Goal: Find contact information: Find contact information

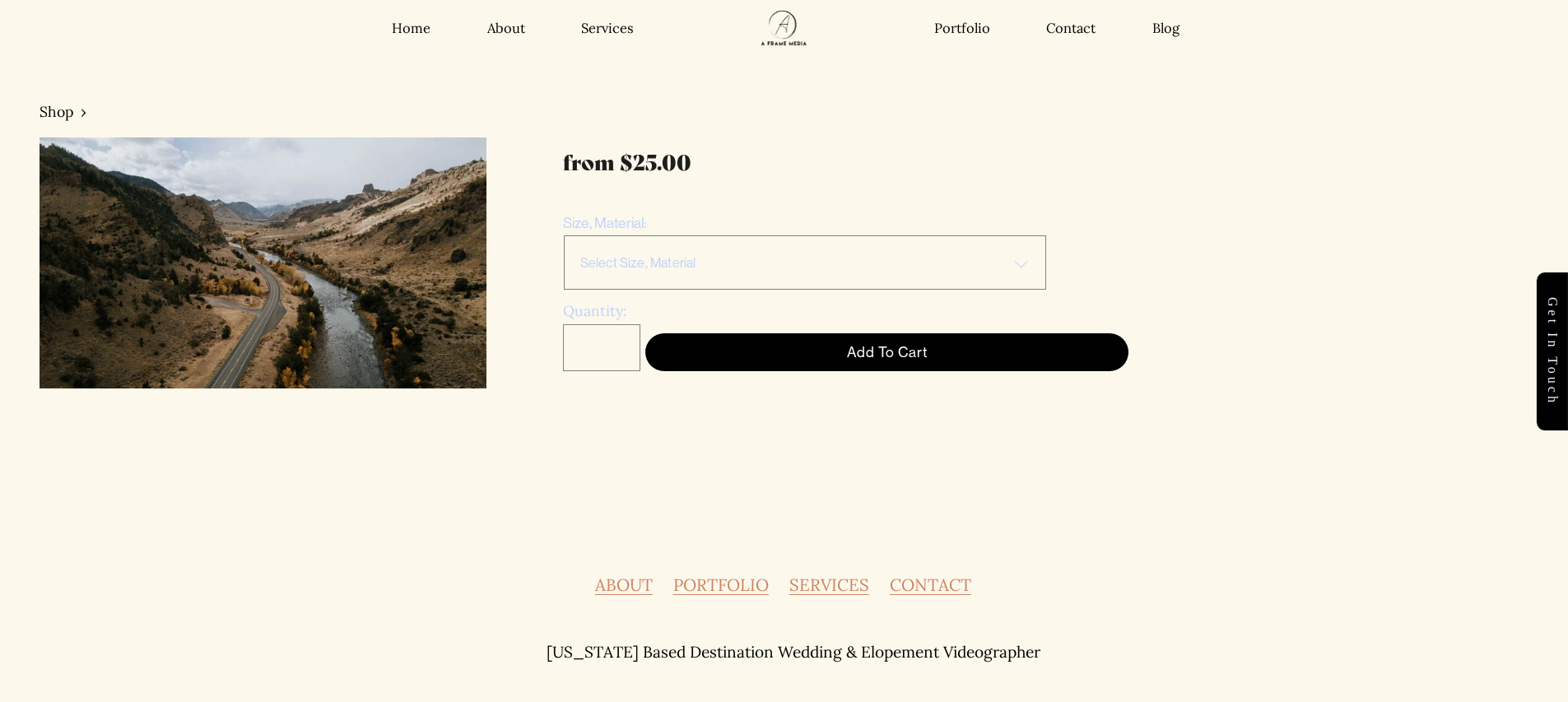
click at [401, 38] on div "Home About Services Portfolio Contact Blog Home About" at bounding box center [784, 29] width 1408 height 57
click at [409, 35] on link "Home" at bounding box center [411, 29] width 38 height 18
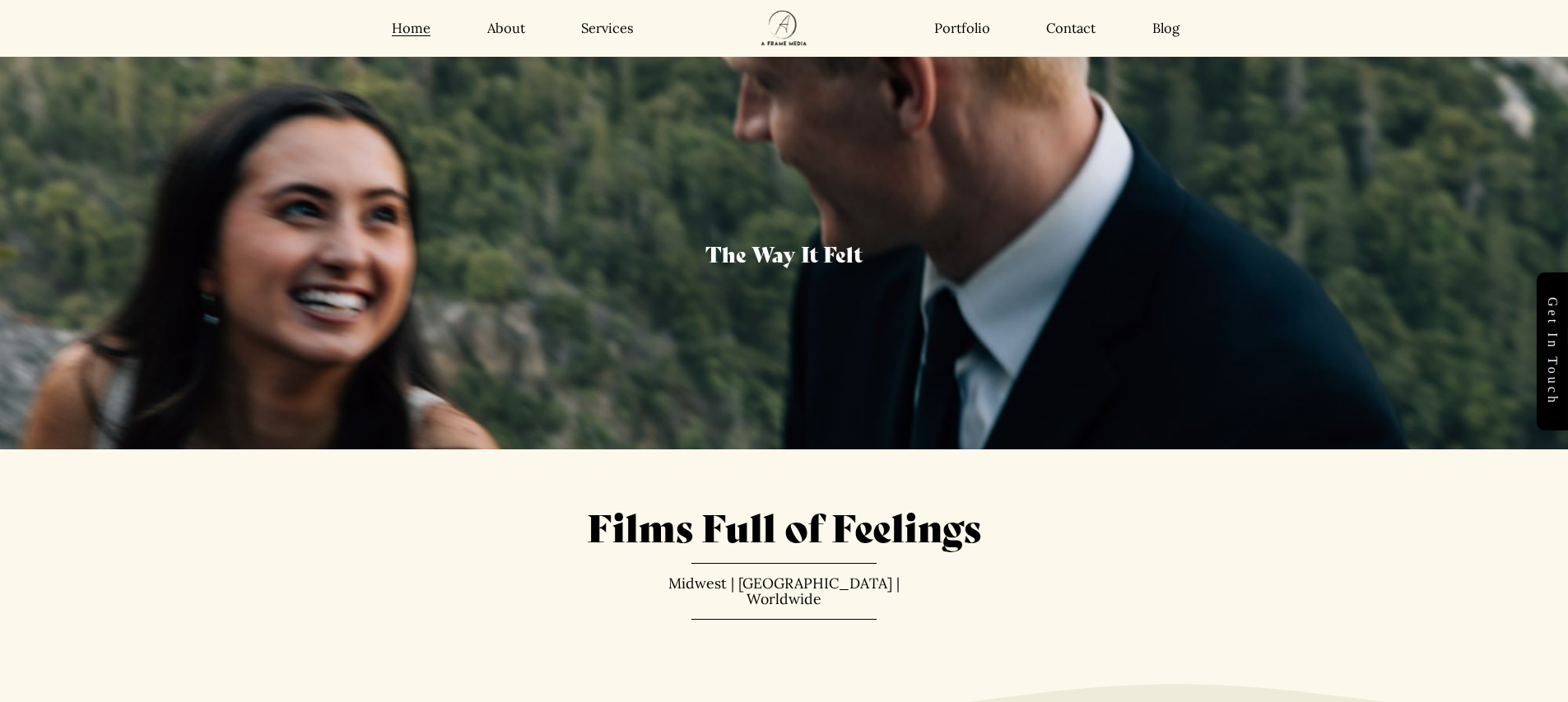
click at [972, 28] on link "Portfolio" at bounding box center [962, 29] width 56 height 18
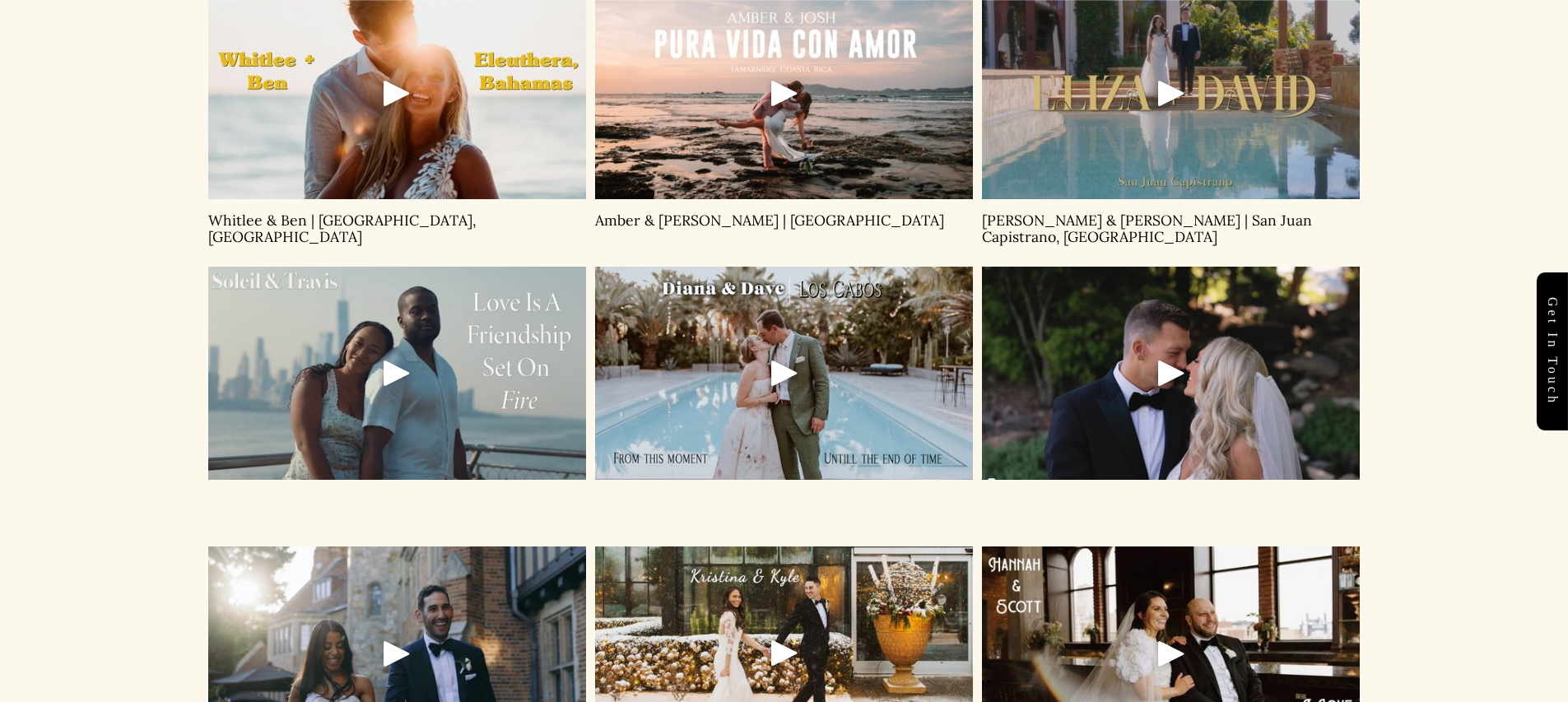
scroll to position [985, 0]
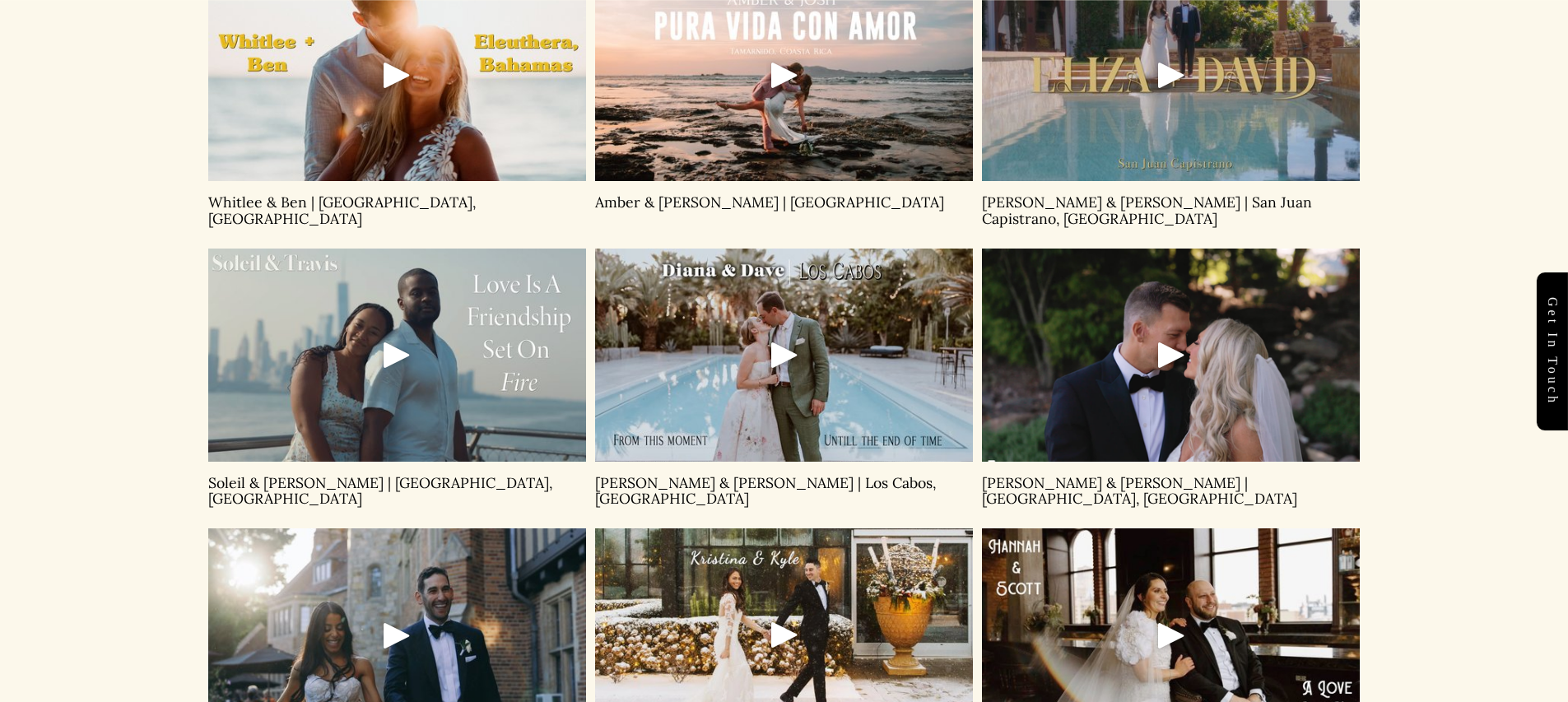
click at [390, 344] on div "Play" at bounding box center [397, 355] width 39 height 39
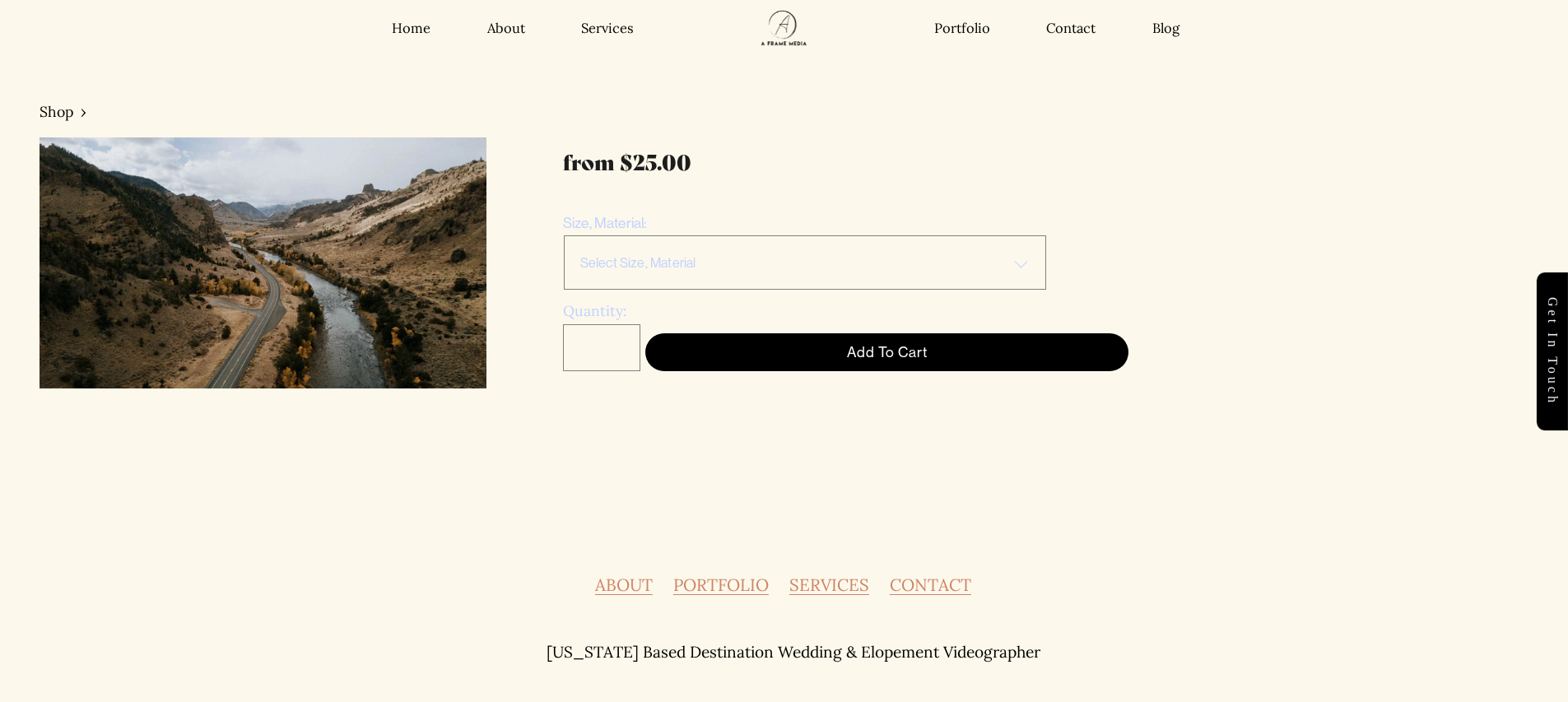
click at [525, 28] on nav "Home About Services Portfolio Contact Blog" at bounding box center [513, 29] width 299 height 18
click at [516, 29] on link "About" at bounding box center [506, 29] width 38 height 18
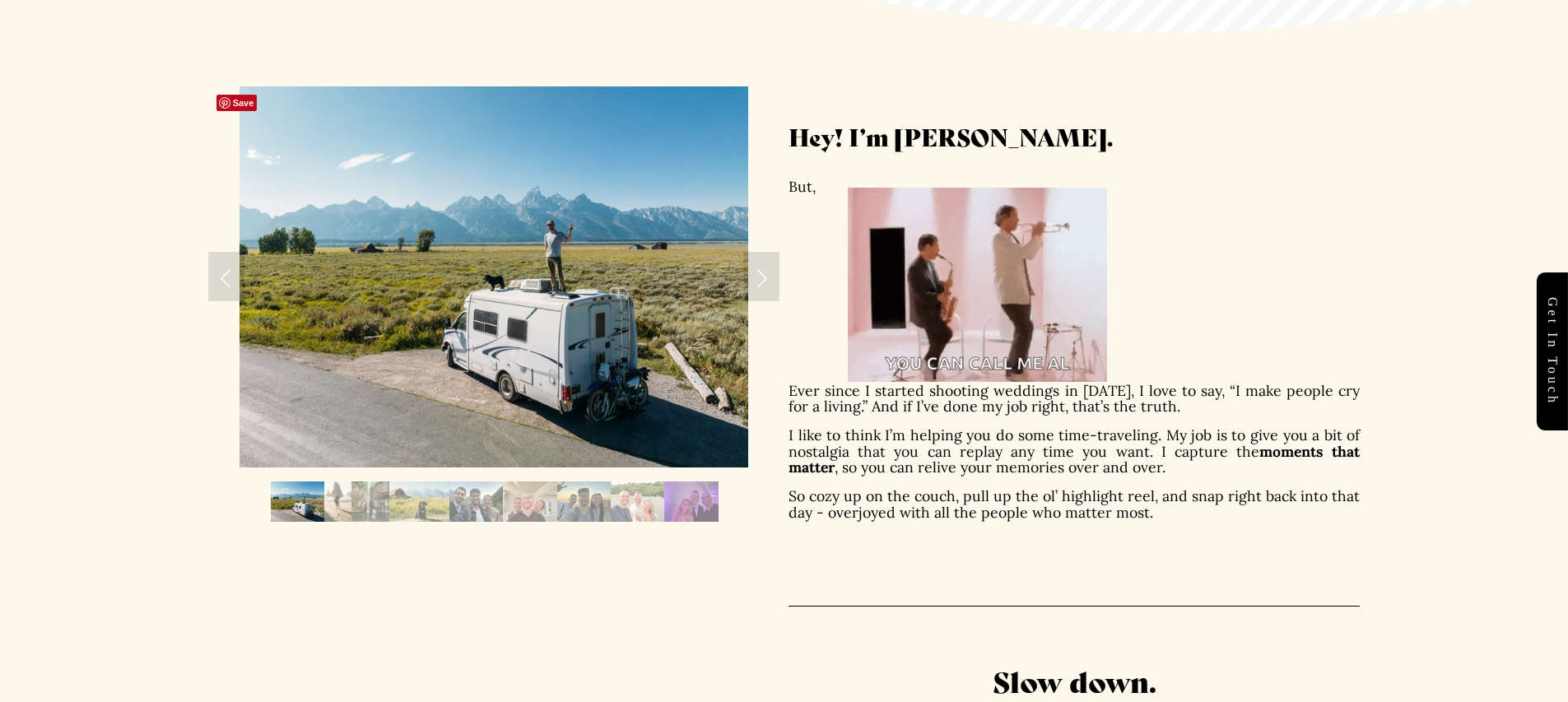
scroll to position [496, 0]
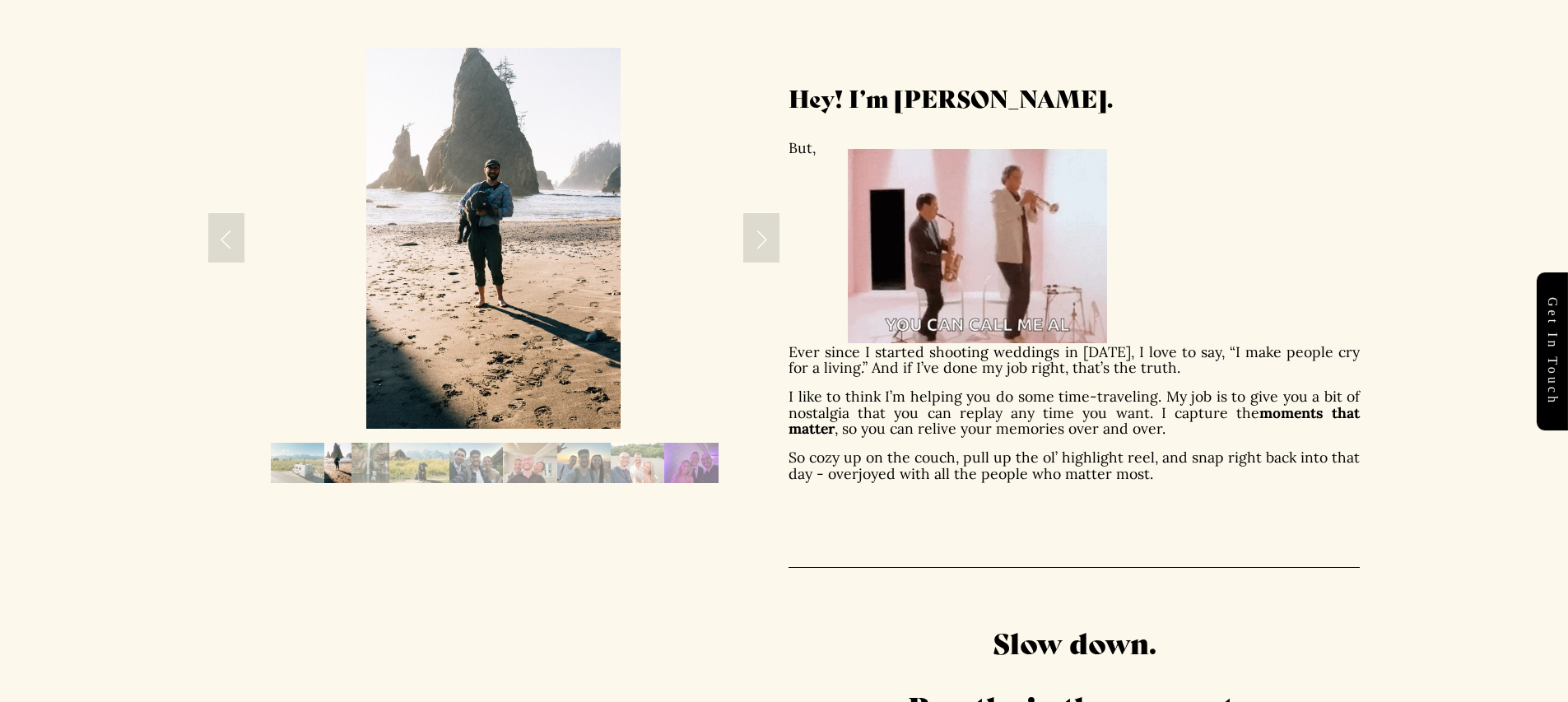
click at [404, 463] on img "Slide 4" at bounding box center [419, 463] width 60 height 40
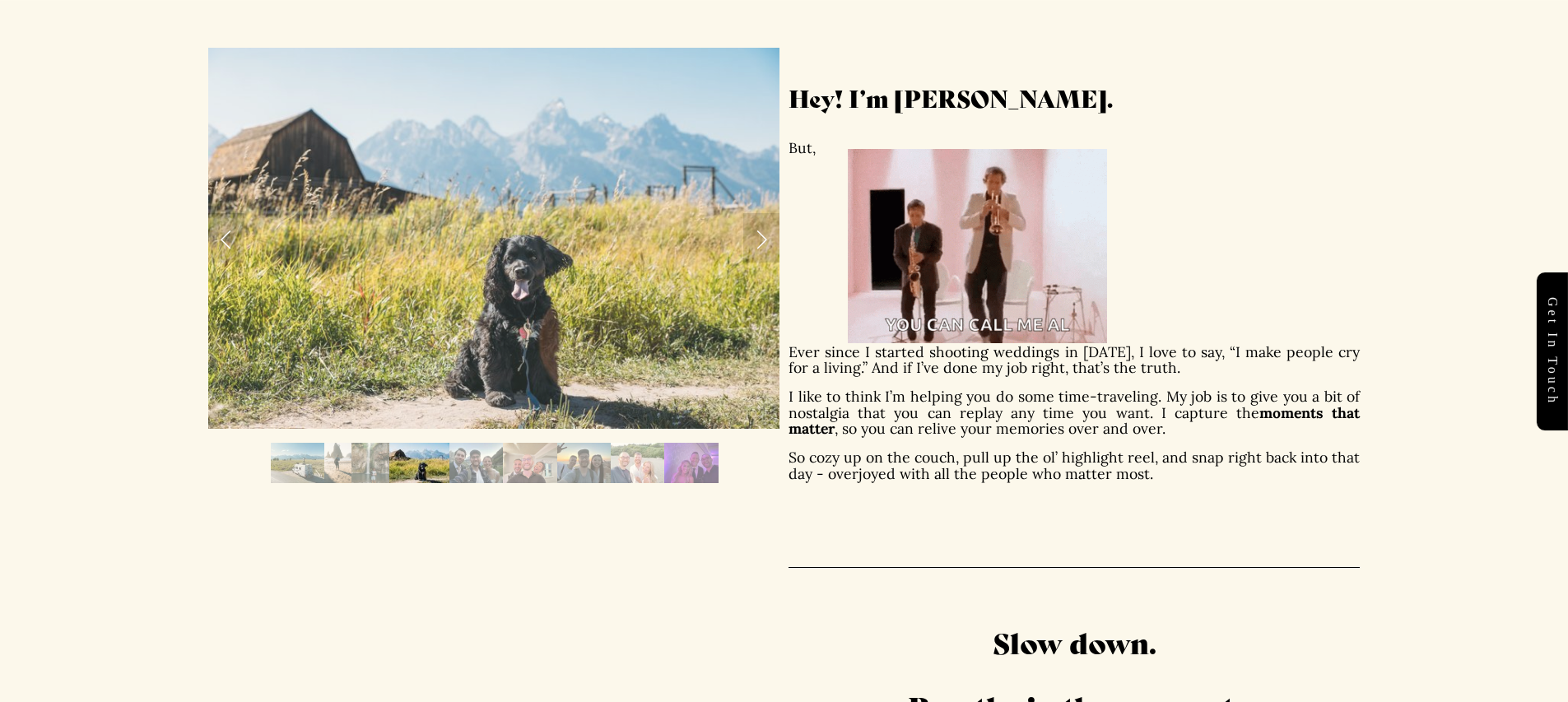
click at [460, 468] on img "Slide 5" at bounding box center [476, 463] width 53 height 40
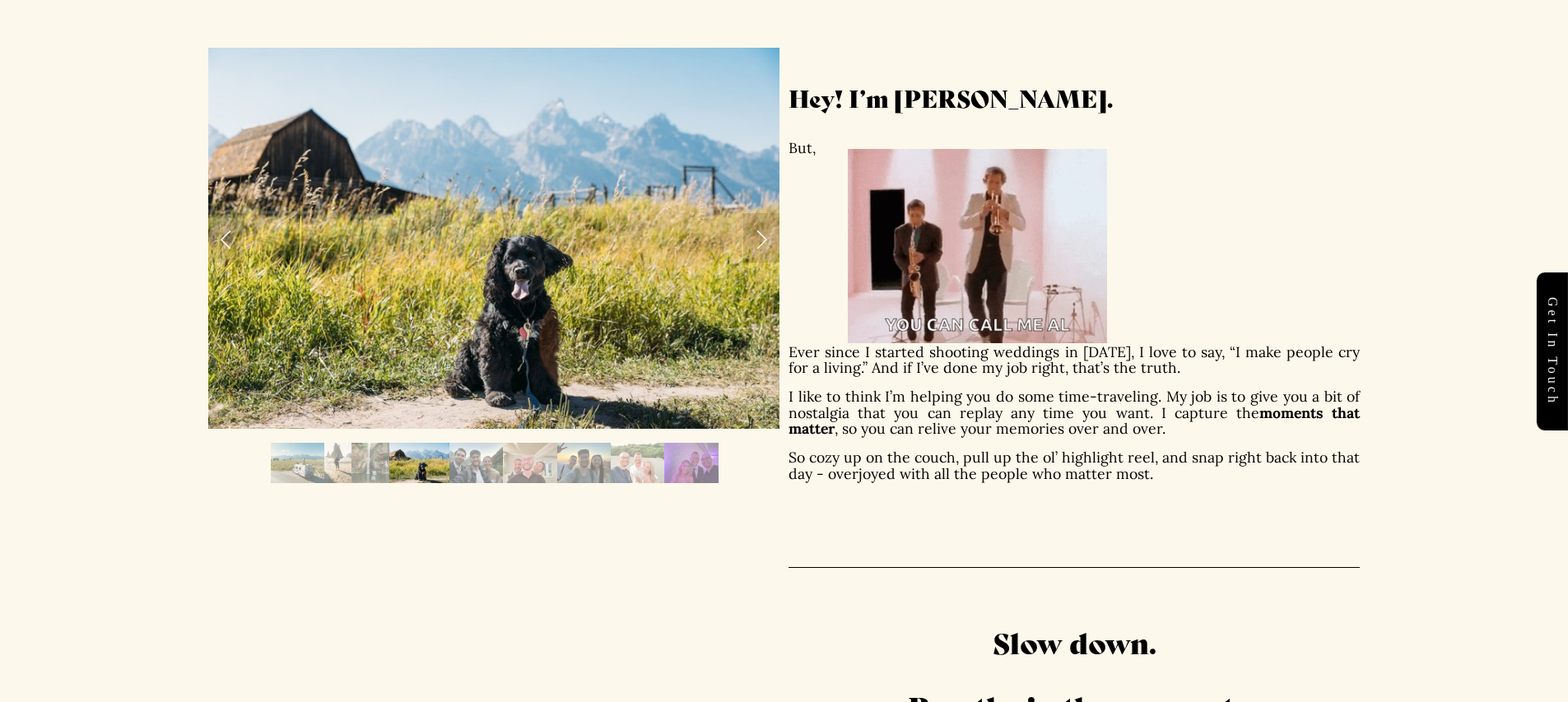
click at [493, 468] on img "Slide 5" at bounding box center [476, 463] width 53 height 40
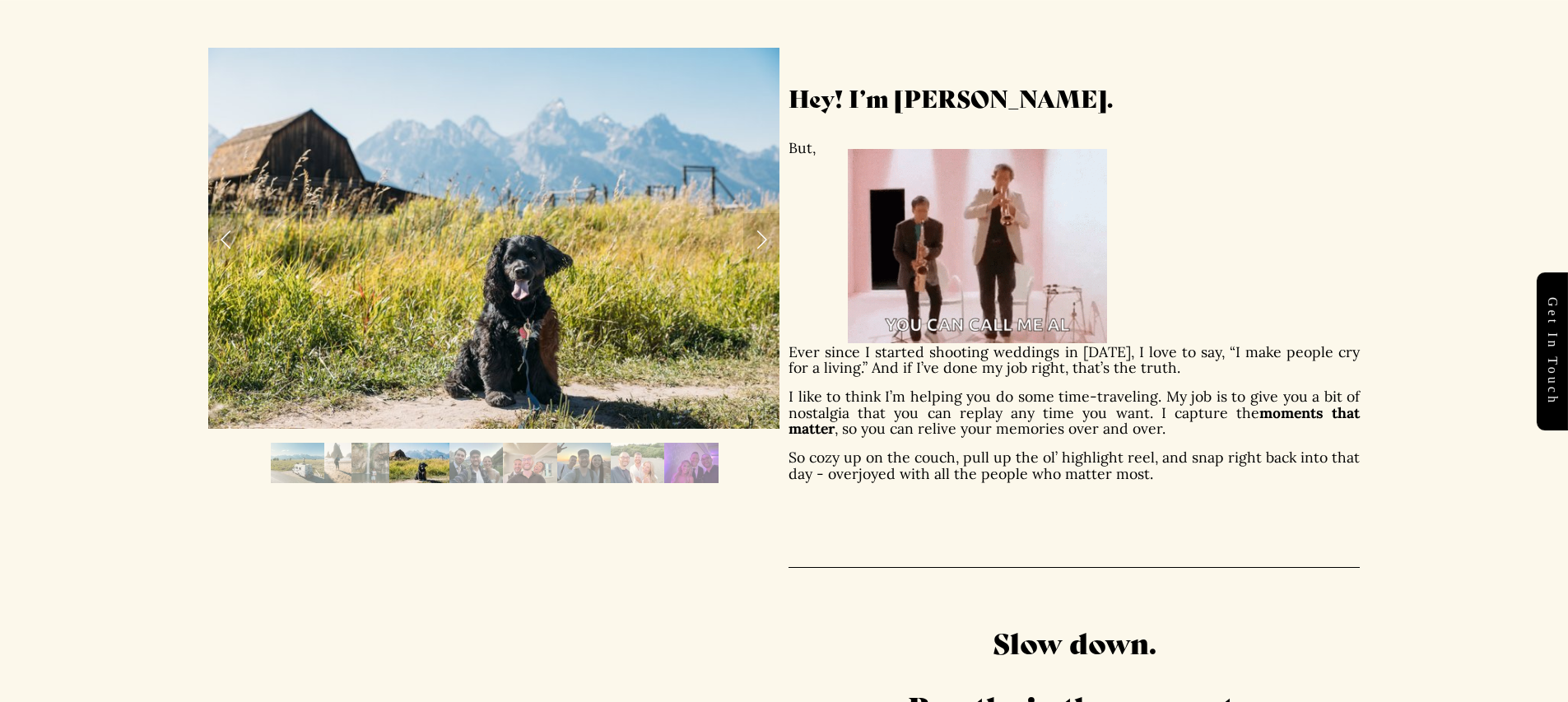
click at [452, 467] on img "Slide 5" at bounding box center [476, 463] width 53 height 40
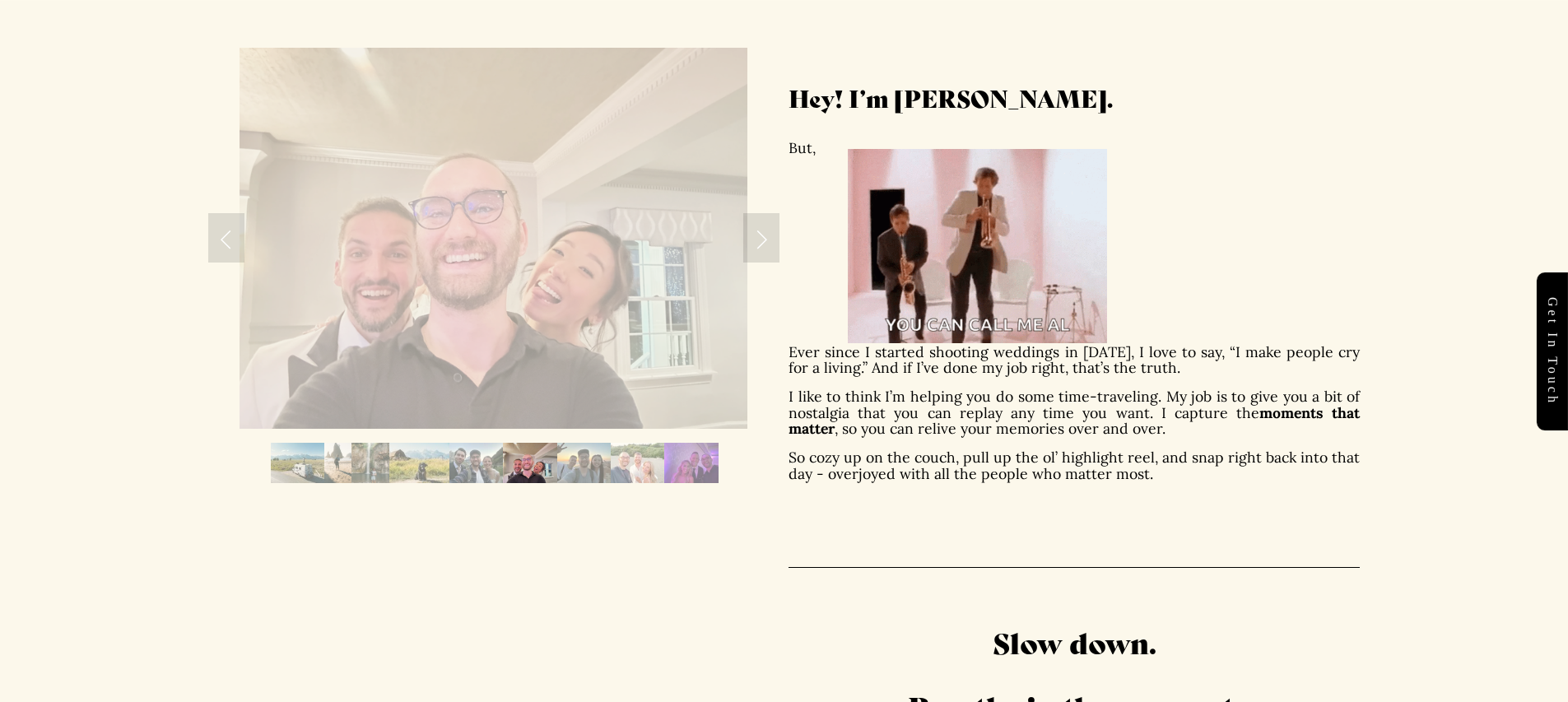
click at [534, 466] on img "Slide 6" at bounding box center [530, 463] width 53 height 40
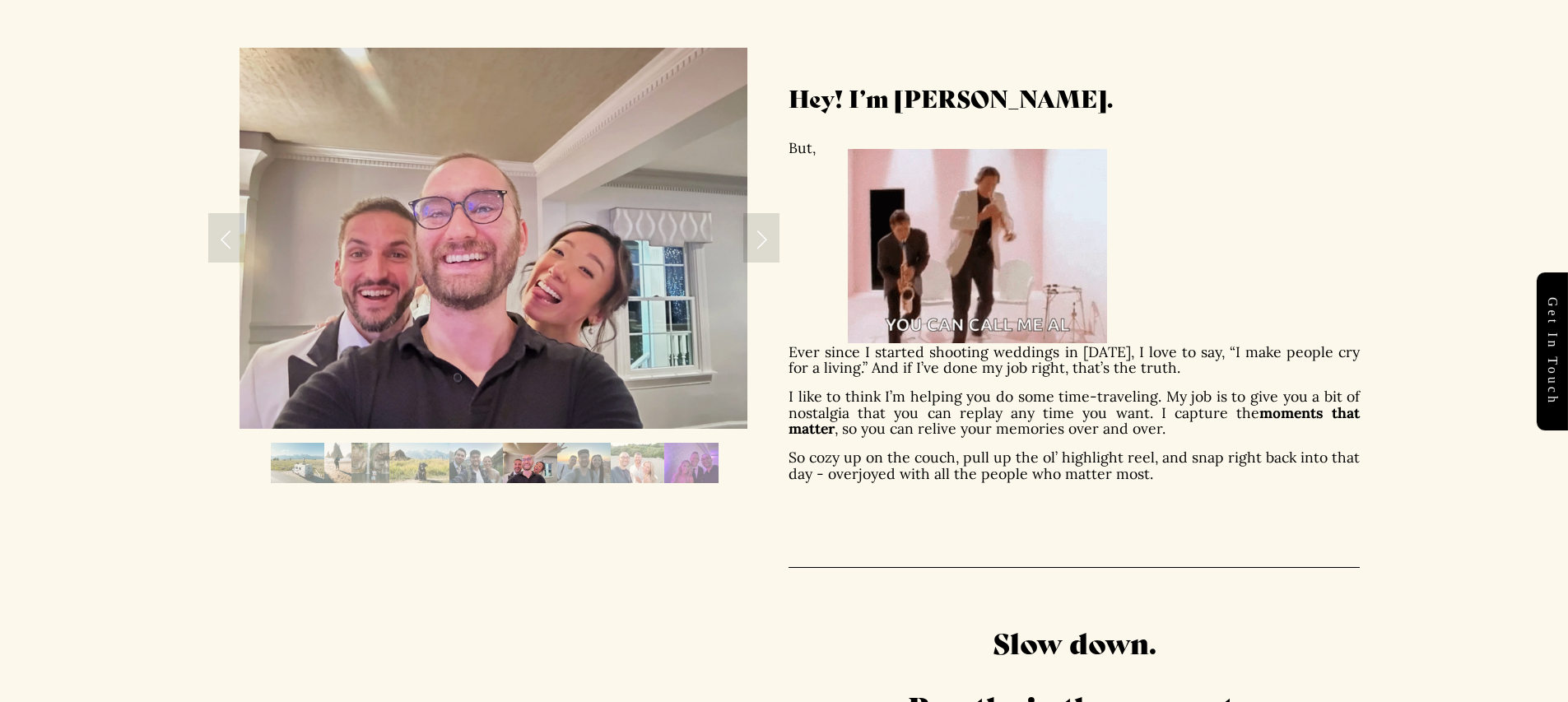
click at [584, 465] on img "Slide 7" at bounding box center [584, 463] width 53 height 40
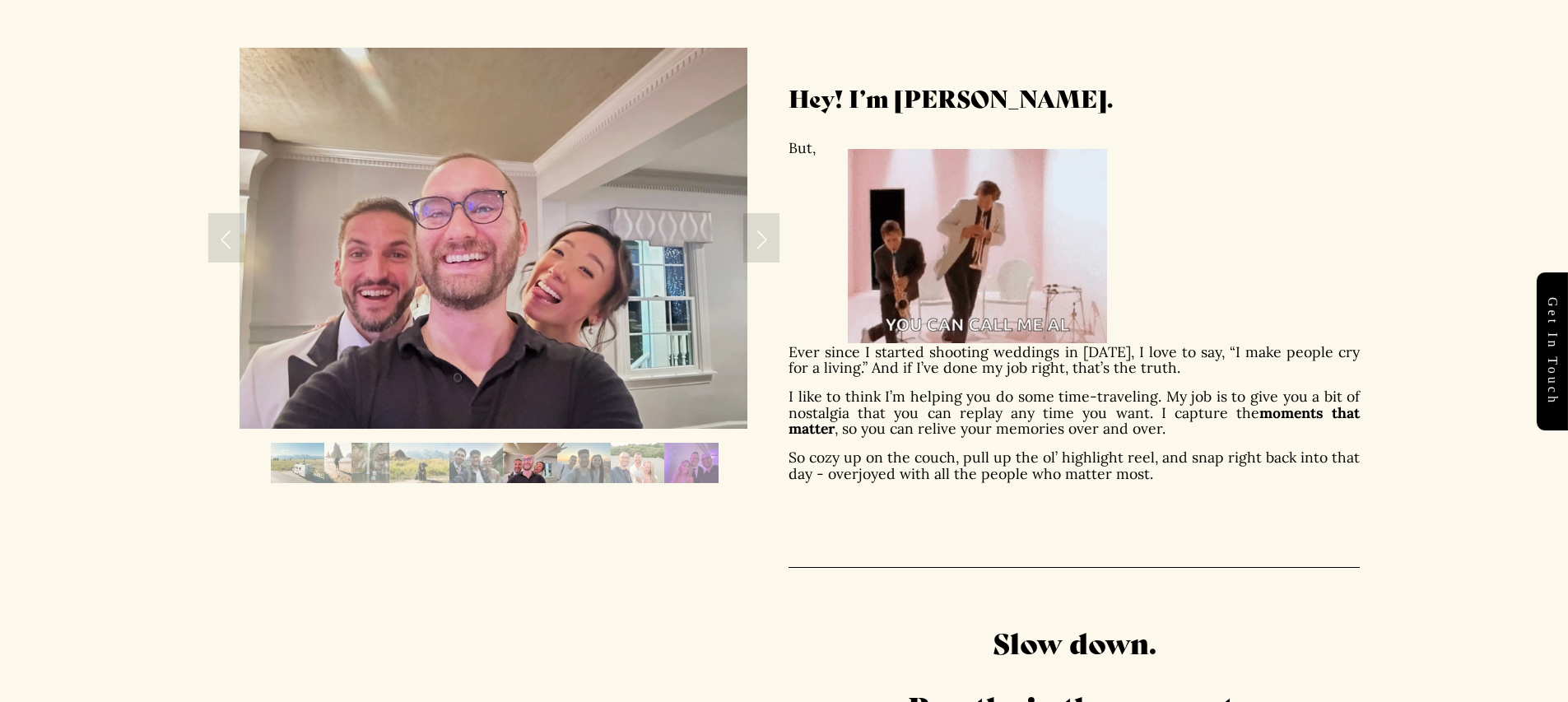
click at [593, 464] on img "Slide 7" at bounding box center [584, 463] width 53 height 40
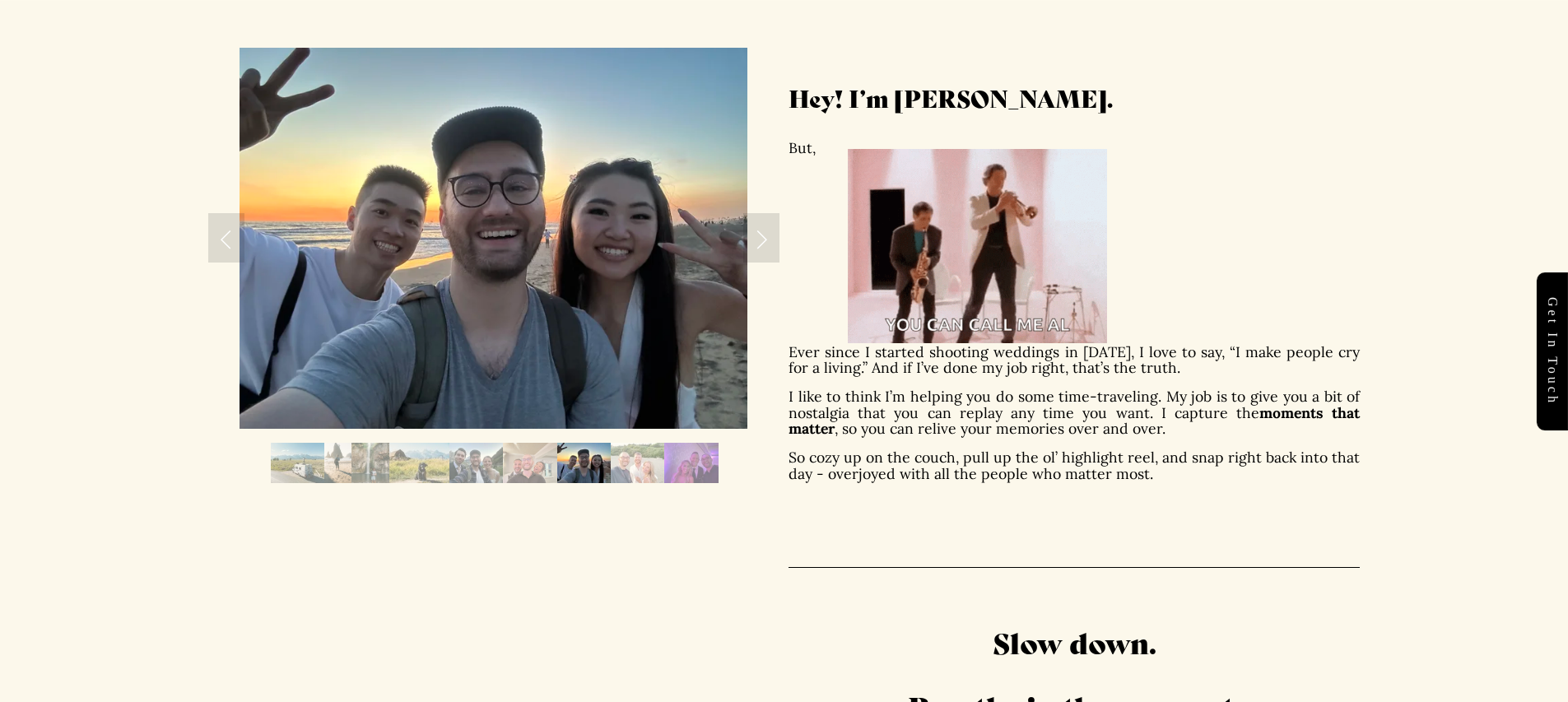
click at [637, 464] on img "Slide 8" at bounding box center [637, 463] width 53 height 40
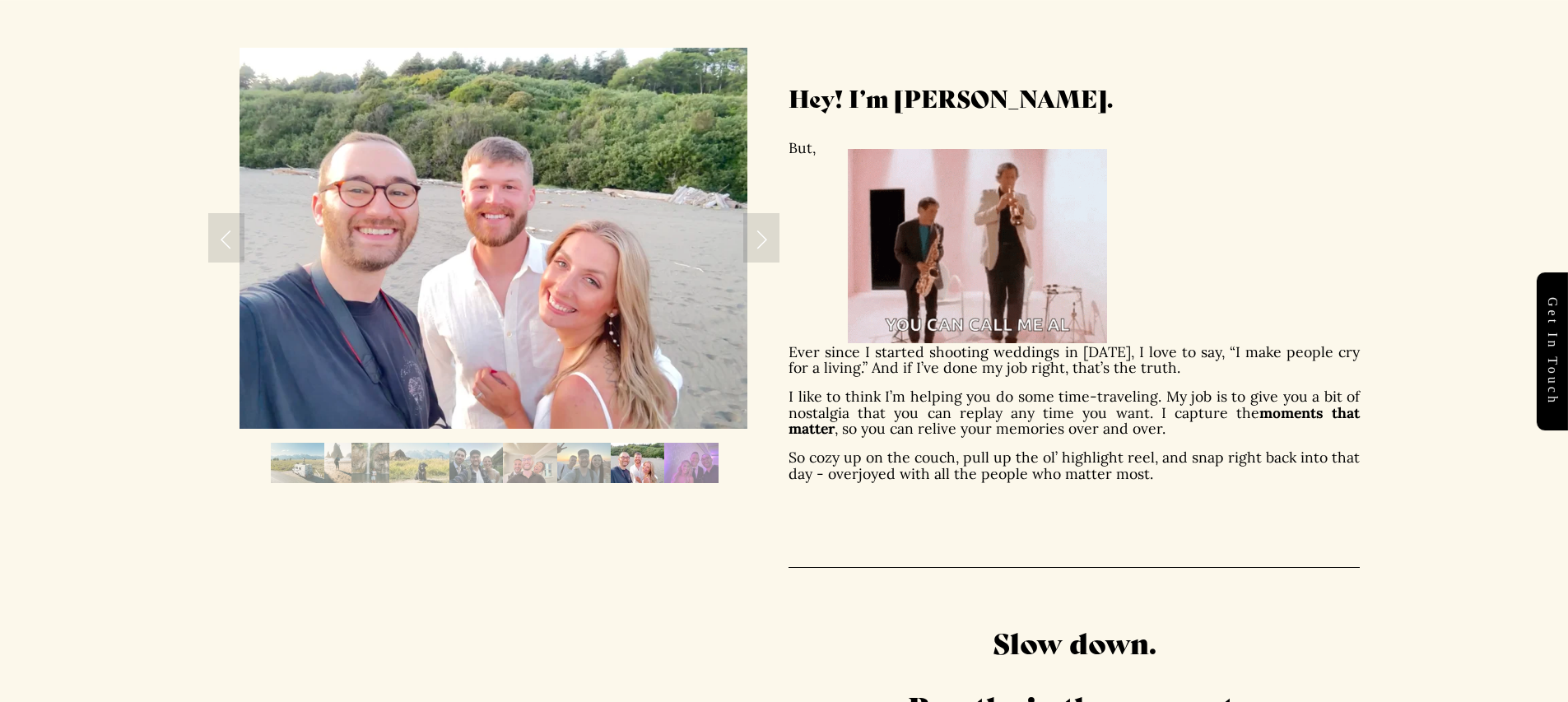
click at [694, 463] on img "Slide 9" at bounding box center [691, 463] width 53 height 40
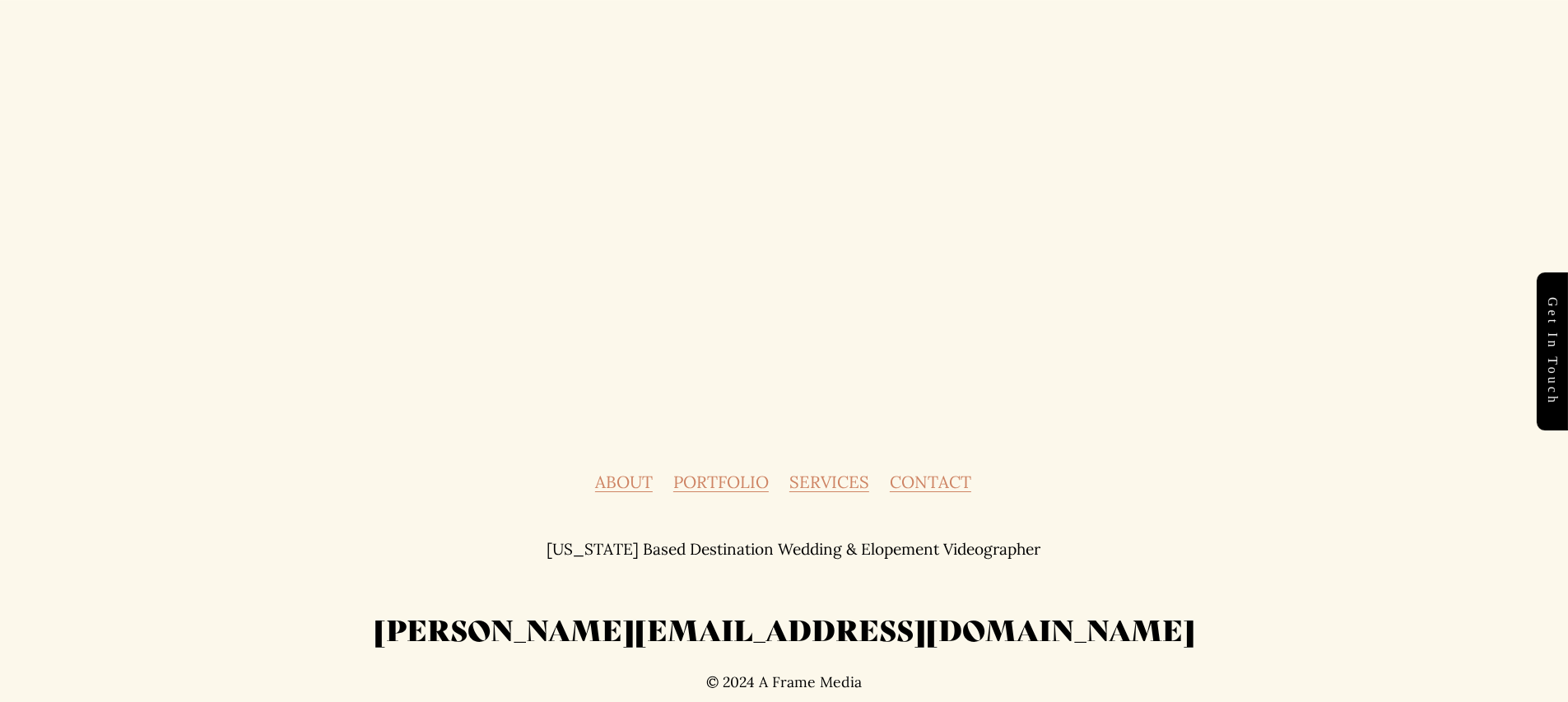
scroll to position [4739, 0]
click at [916, 479] on link "CONTACT" at bounding box center [930, 482] width 82 height 17
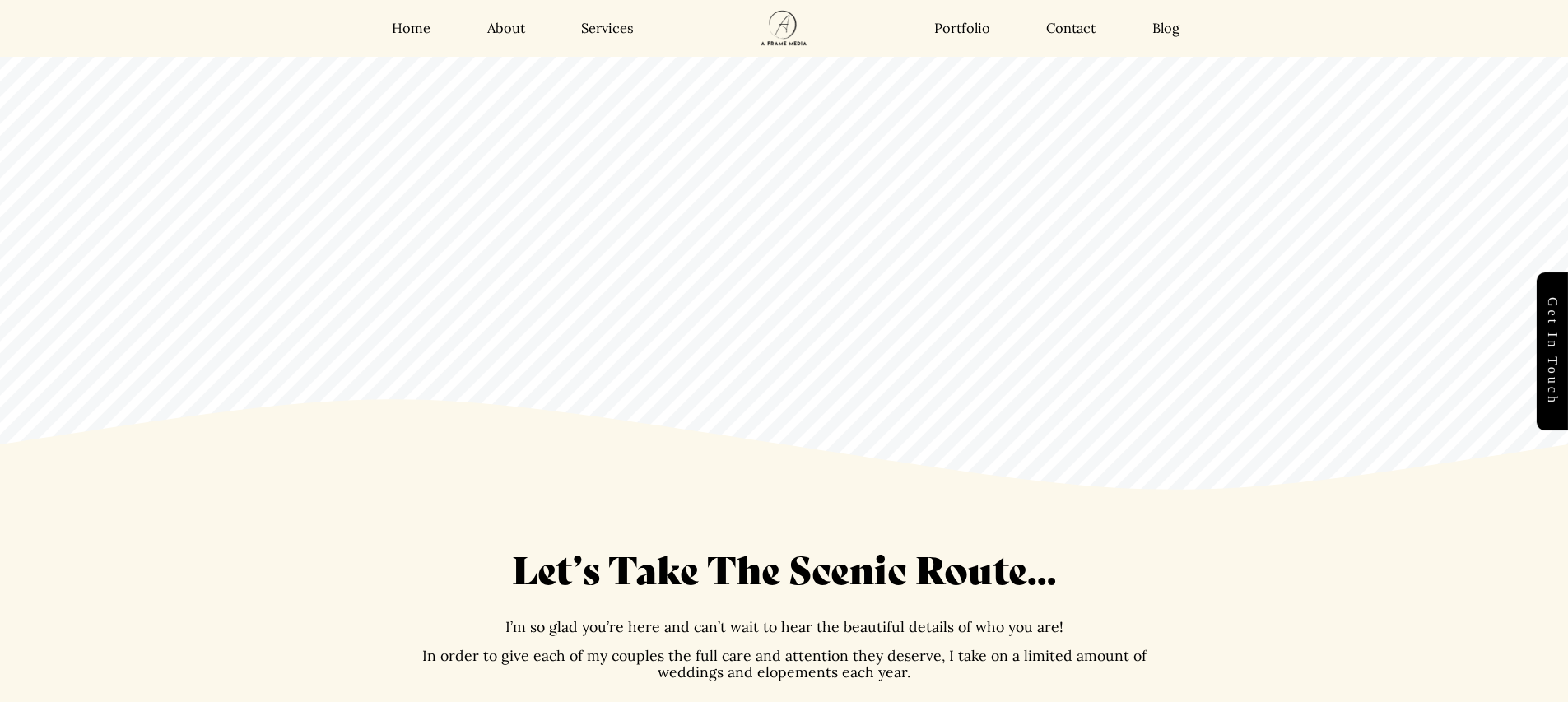
click at [797, 34] on img at bounding box center [784, 29] width 87 height 57
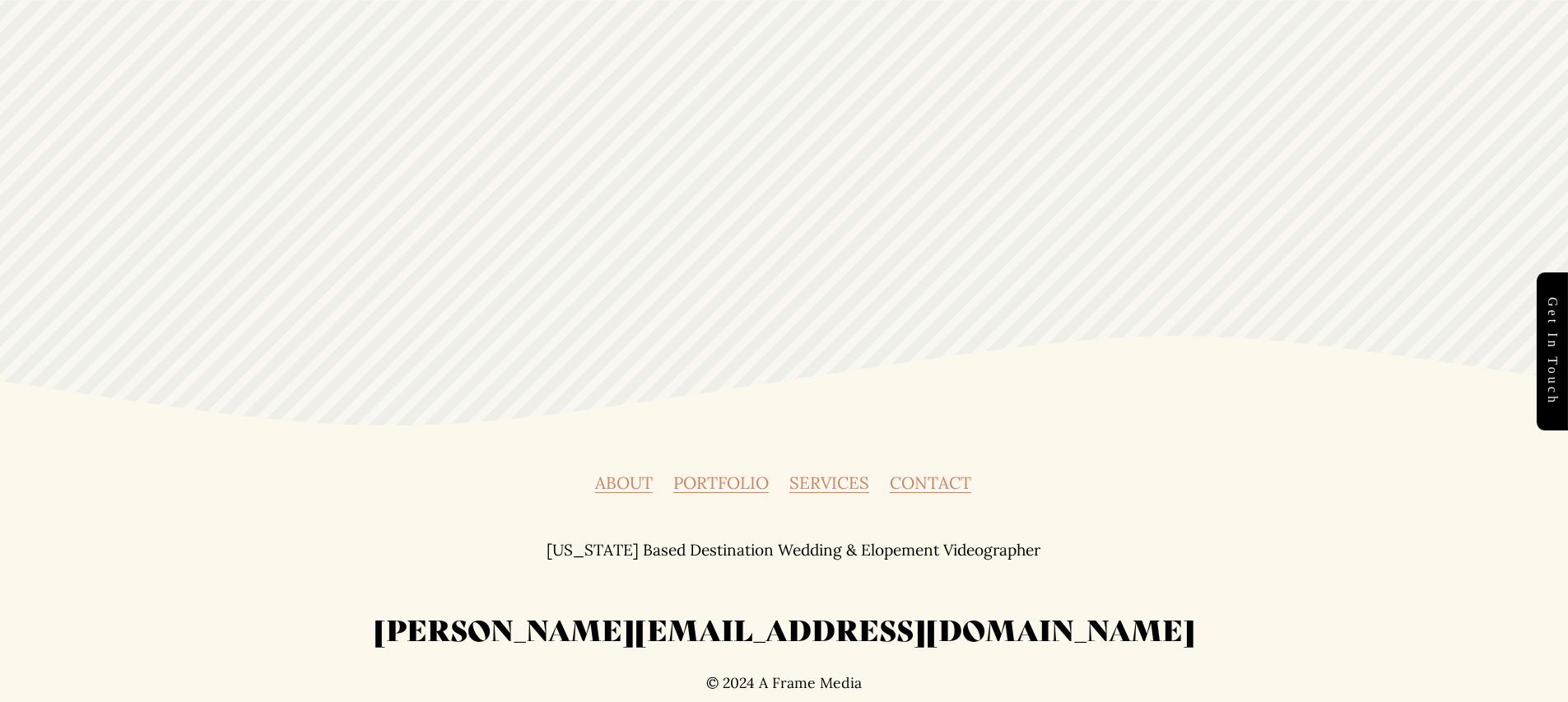
scroll to position [6066, 0]
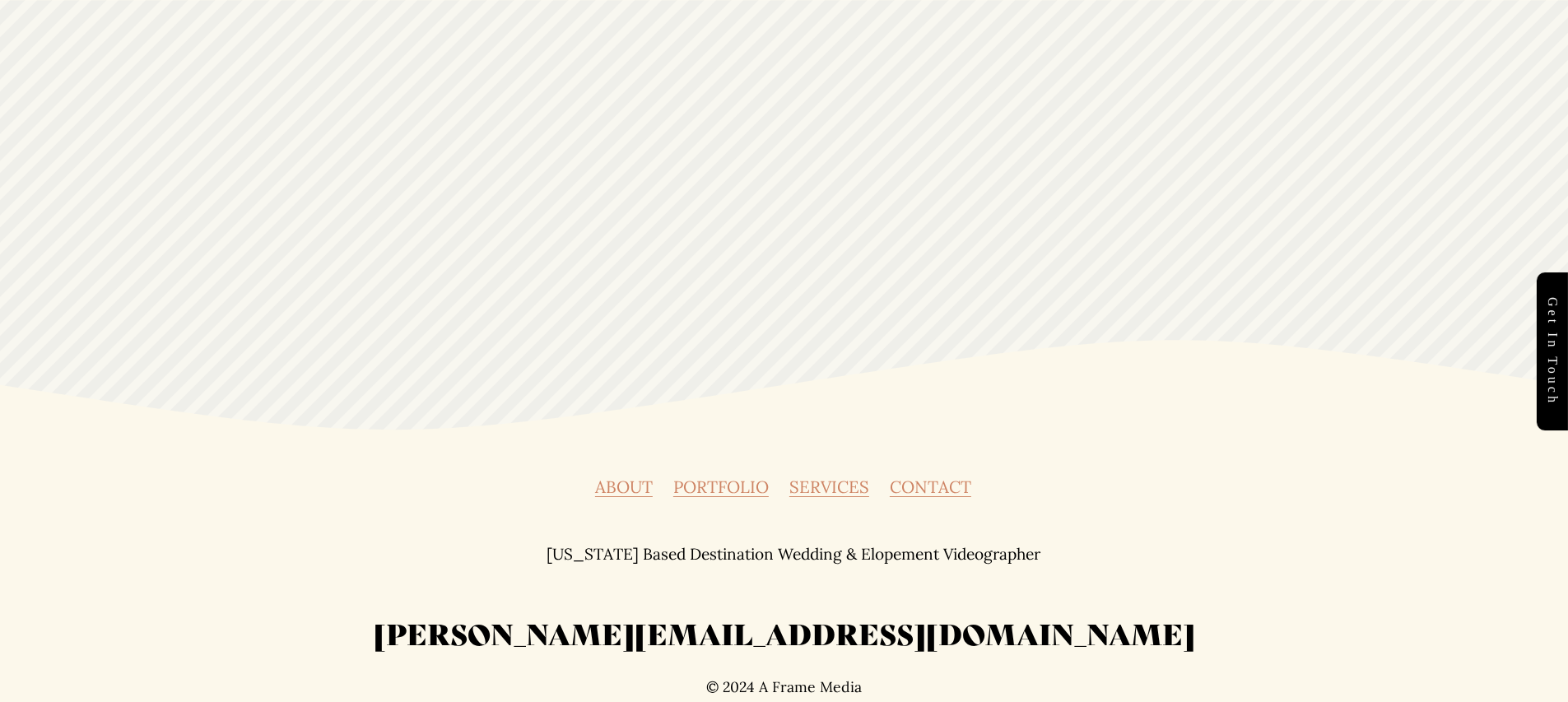
click at [778, 629] on h2 "[PERSON_NAME][EMAIL_ADDRESS][DOMAIN_NAME]" at bounding box center [784, 633] width 1152 height 38
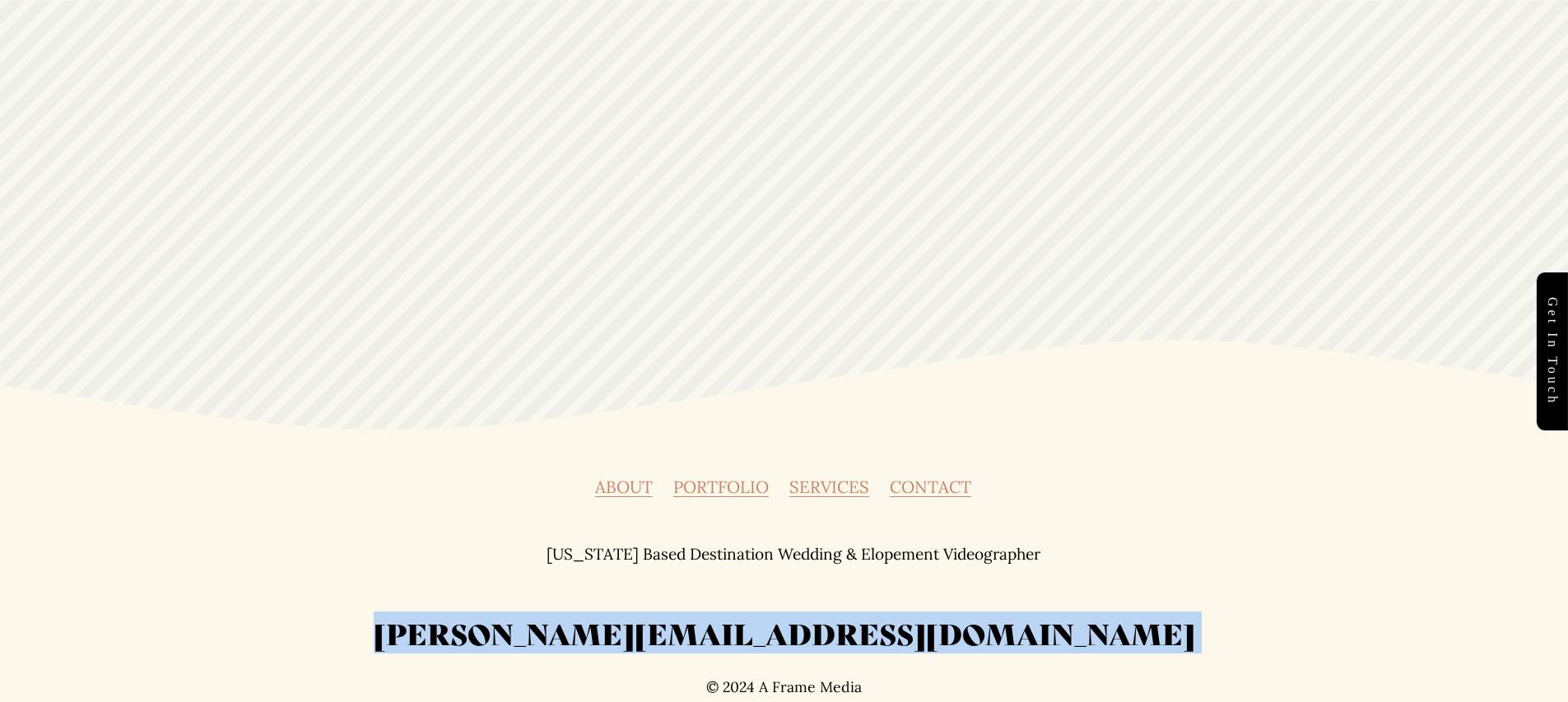
click at [778, 629] on h2 "[PERSON_NAME][EMAIL_ADDRESS][DOMAIN_NAME]" at bounding box center [784, 633] width 1152 height 38
copy h2 "[PERSON_NAME][EMAIL_ADDRESS][DOMAIN_NAME]"
